Goal: Book appointment/travel/reservation

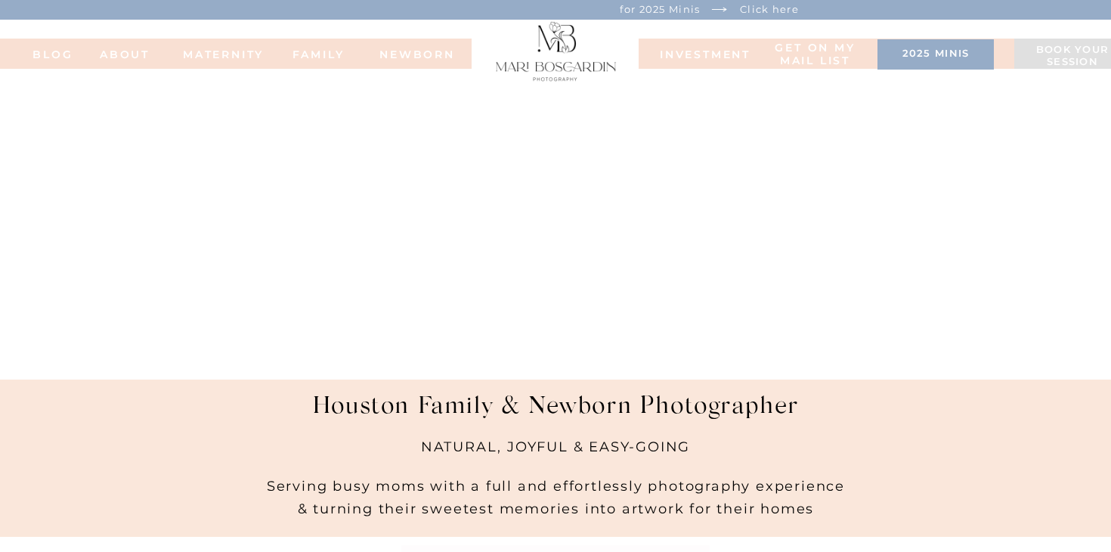
click at [407, 58] on nav "NEWBORN" at bounding box center [417, 53] width 86 height 11
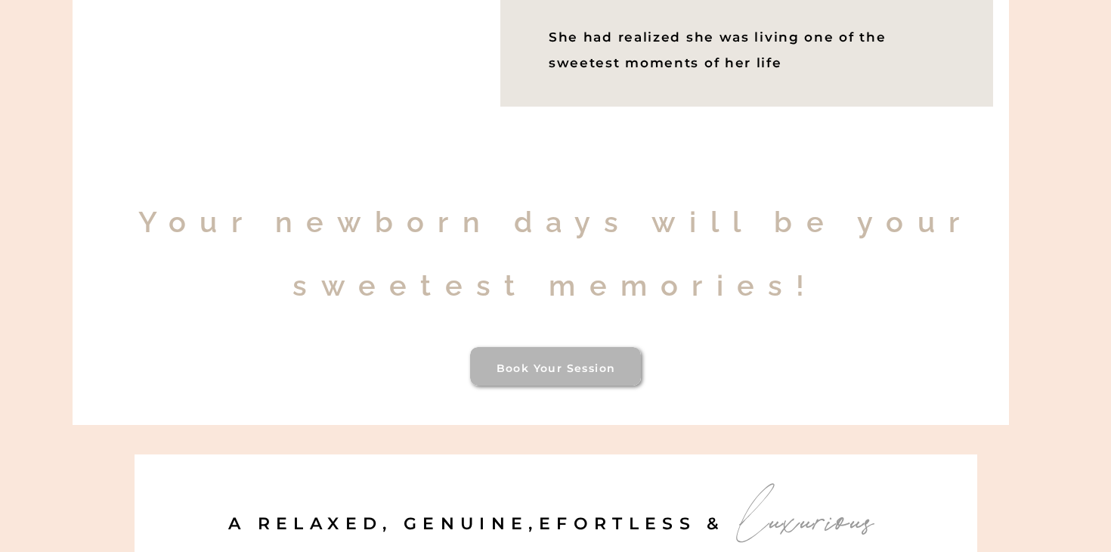
scroll to position [986, 0]
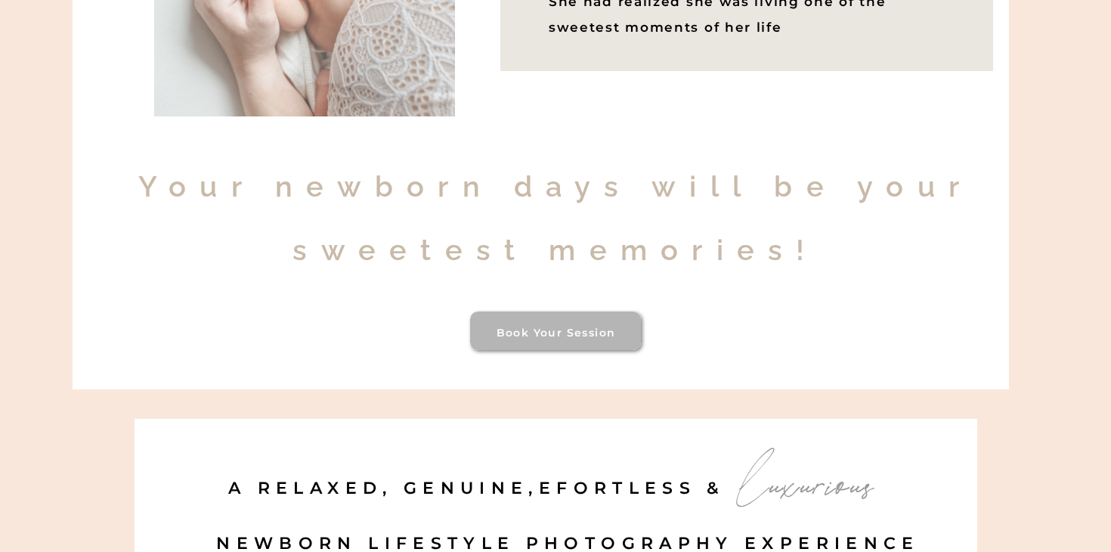
click at [540, 331] on h3 "Book your session" at bounding box center [556, 331] width 164 height 12
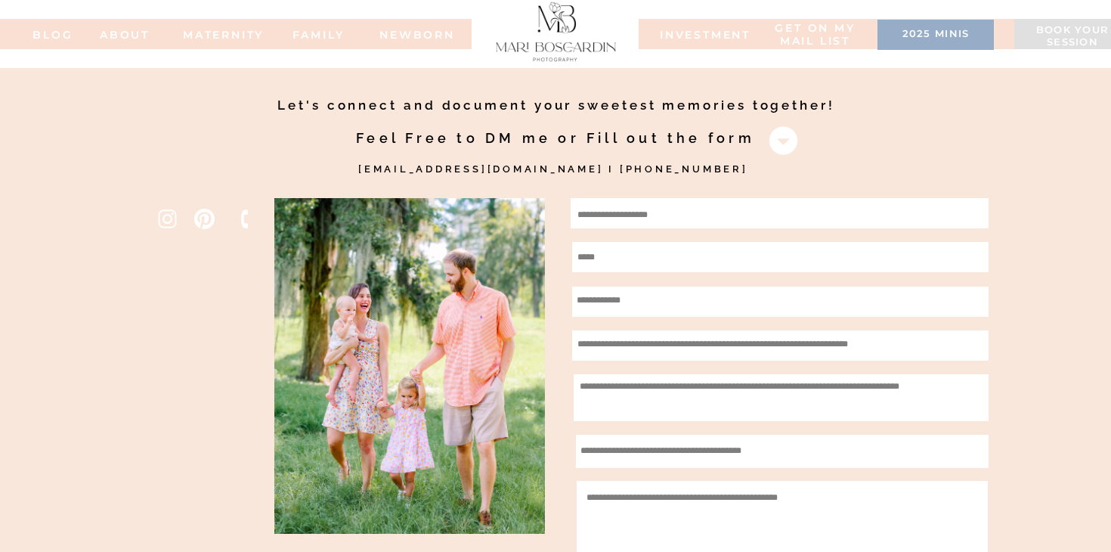
click at [699, 36] on nav "INVESTMENT" at bounding box center [698, 34] width 76 height 11
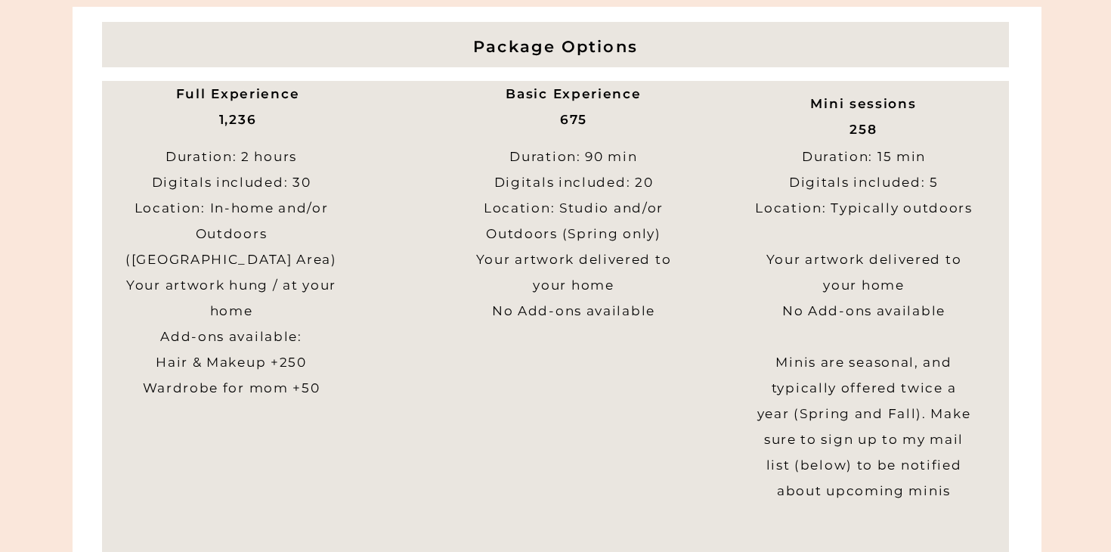
scroll to position [575, 0]
